Goal: Task Accomplishment & Management: Manage account settings

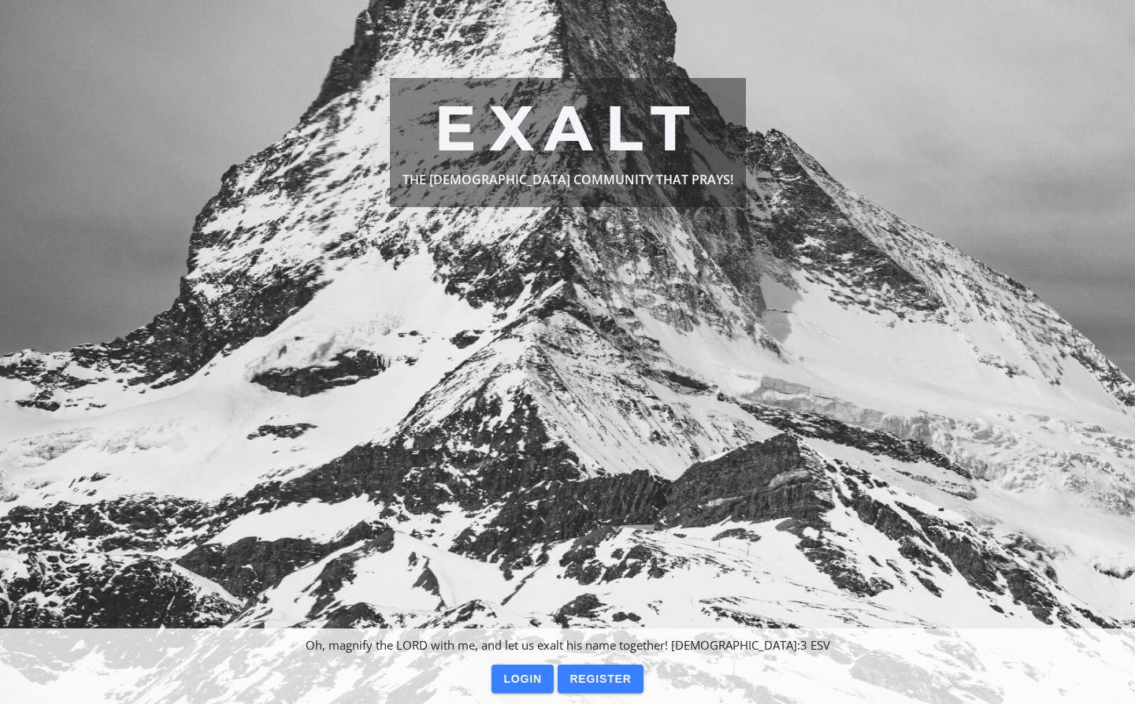
click at [0, 0] on slot "Login" at bounding box center [0, 0] width 0 height 0
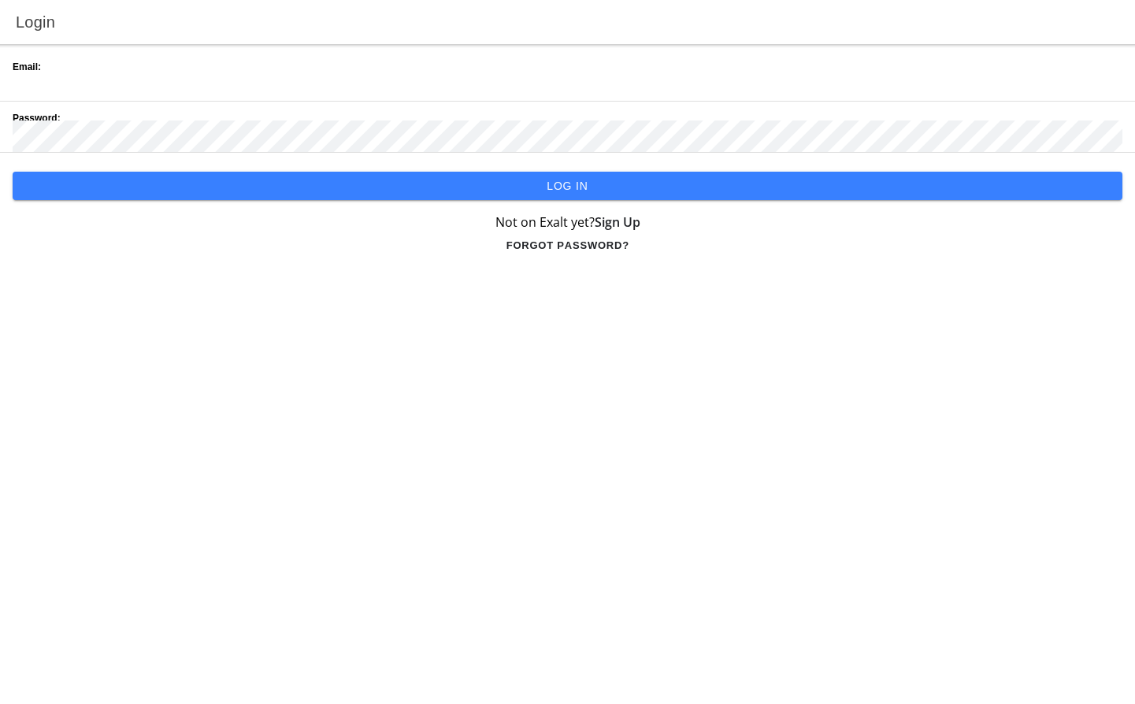
click at [88, 64] on div "Email:" at bounding box center [568, 75] width 1110 height 50
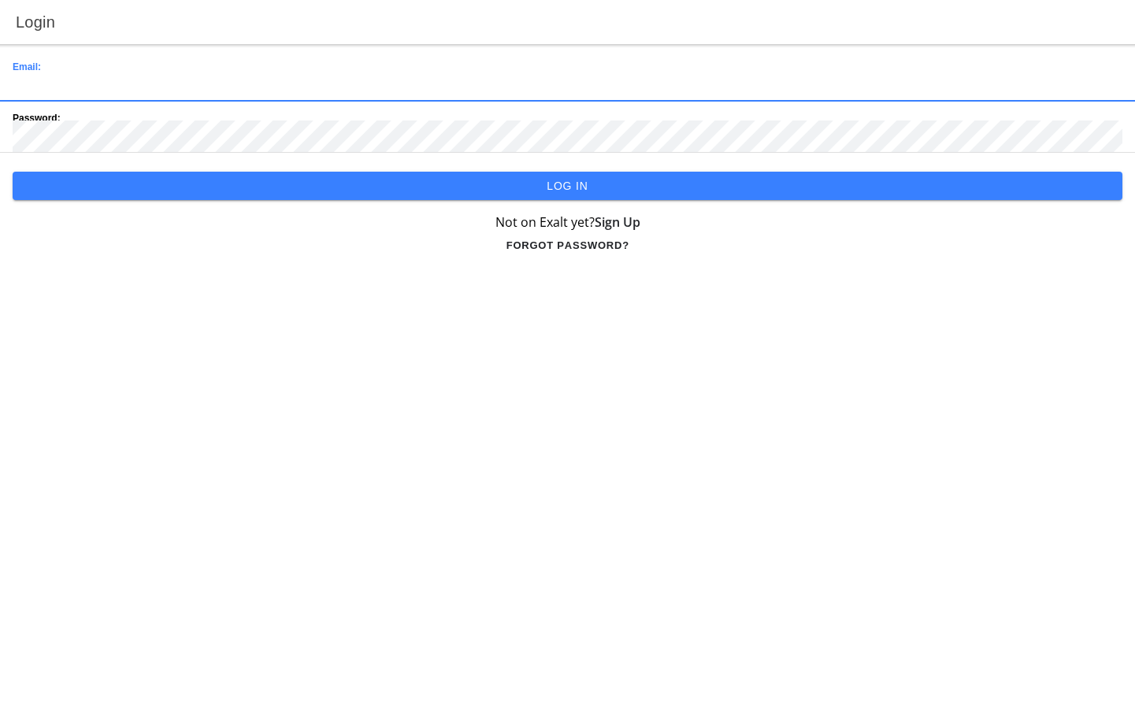
click at [52, 76] on input "email" at bounding box center [568, 85] width 1110 height 32
type input "[PERSON_NAME][EMAIL_ADDRESS][DOMAIN_NAME]"
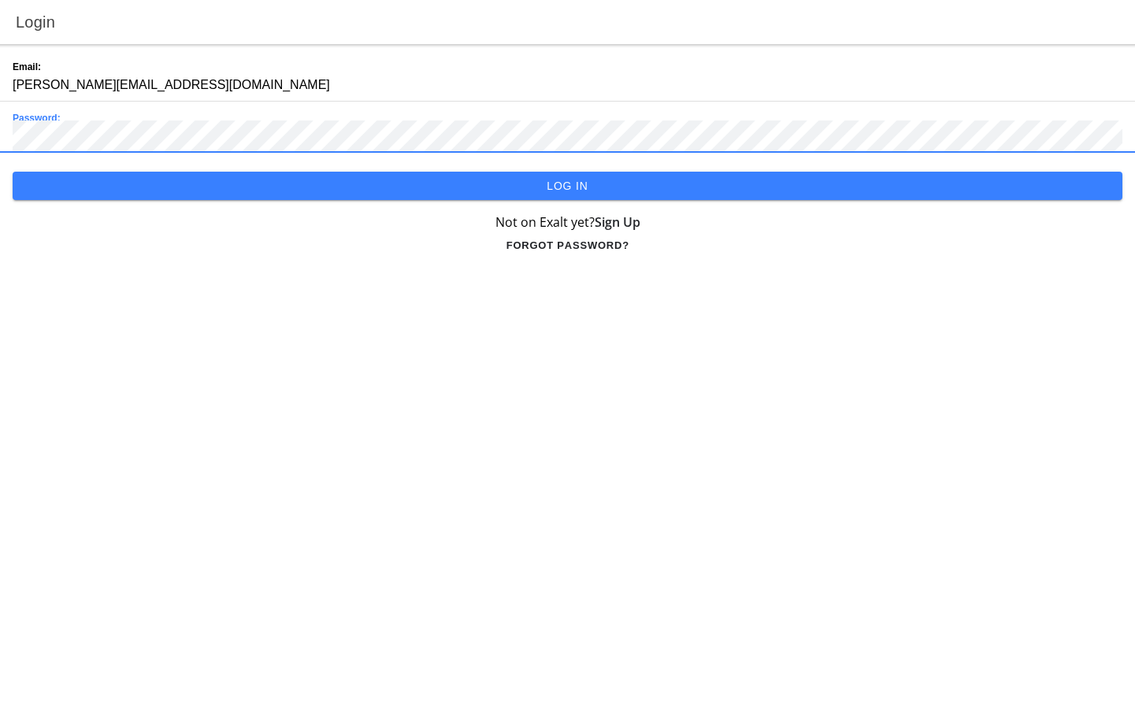
click at [0, 0] on slot "Log in" at bounding box center [0, 0] width 0 height 0
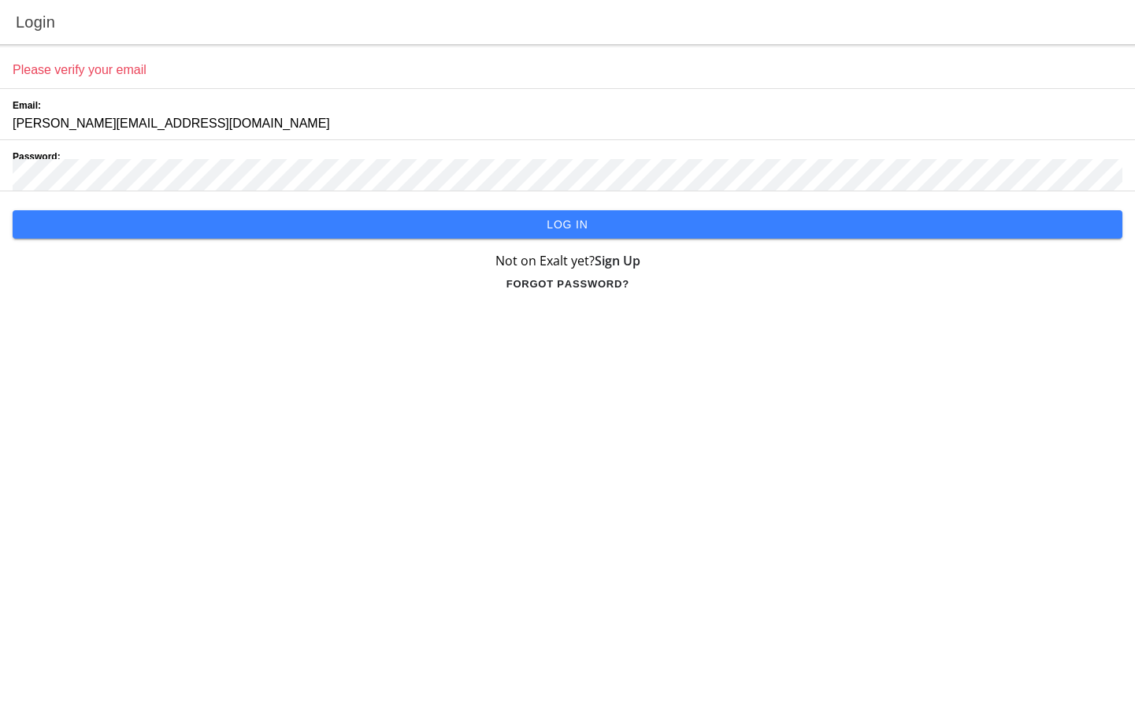
click at [69, 69] on ion-label "Please verify your email" at bounding box center [568, 70] width 1110 height 19
click at [43, 71] on ion-label "Please verify your email" at bounding box center [568, 70] width 1110 height 19
drag, startPoint x: 17, startPoint y: 68, endPoint x: 195, endPoint y: 76, distance: 178.2
click at [195, 76] on ion-label "Please verify your email" at bounding box center [568, 70] width 1110 height 19
drag, startPoint x: 195, startPoint y: 76, endPoint x: 88, endPoint y: 71, distance: 106.5
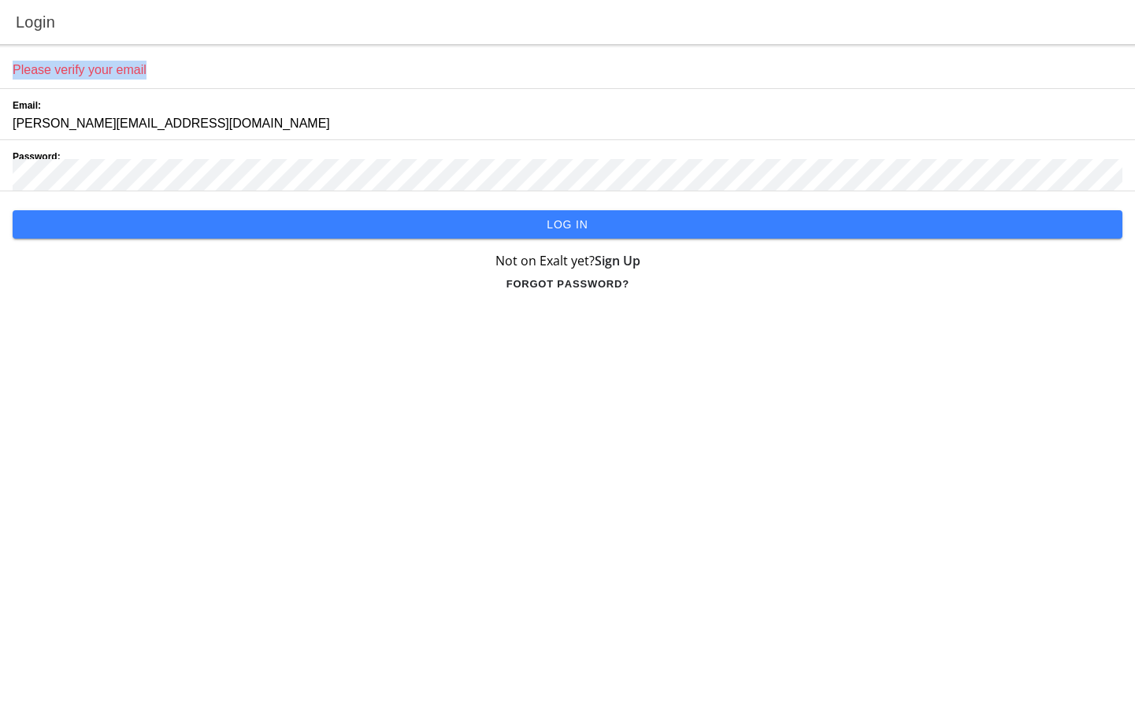
click at [88, 71] on ion-label "Please verify your email" at bounding box center [568, 70] width 1110 height 19
click at [252, 126] on input "[PERSON_NAME][EMAIL_ADDRESS][DOMAIN_NAME]" at bounding box center [568, 124] width 1110 height 32
